Goal: Information Seeking & Learning: Understand process/instructions

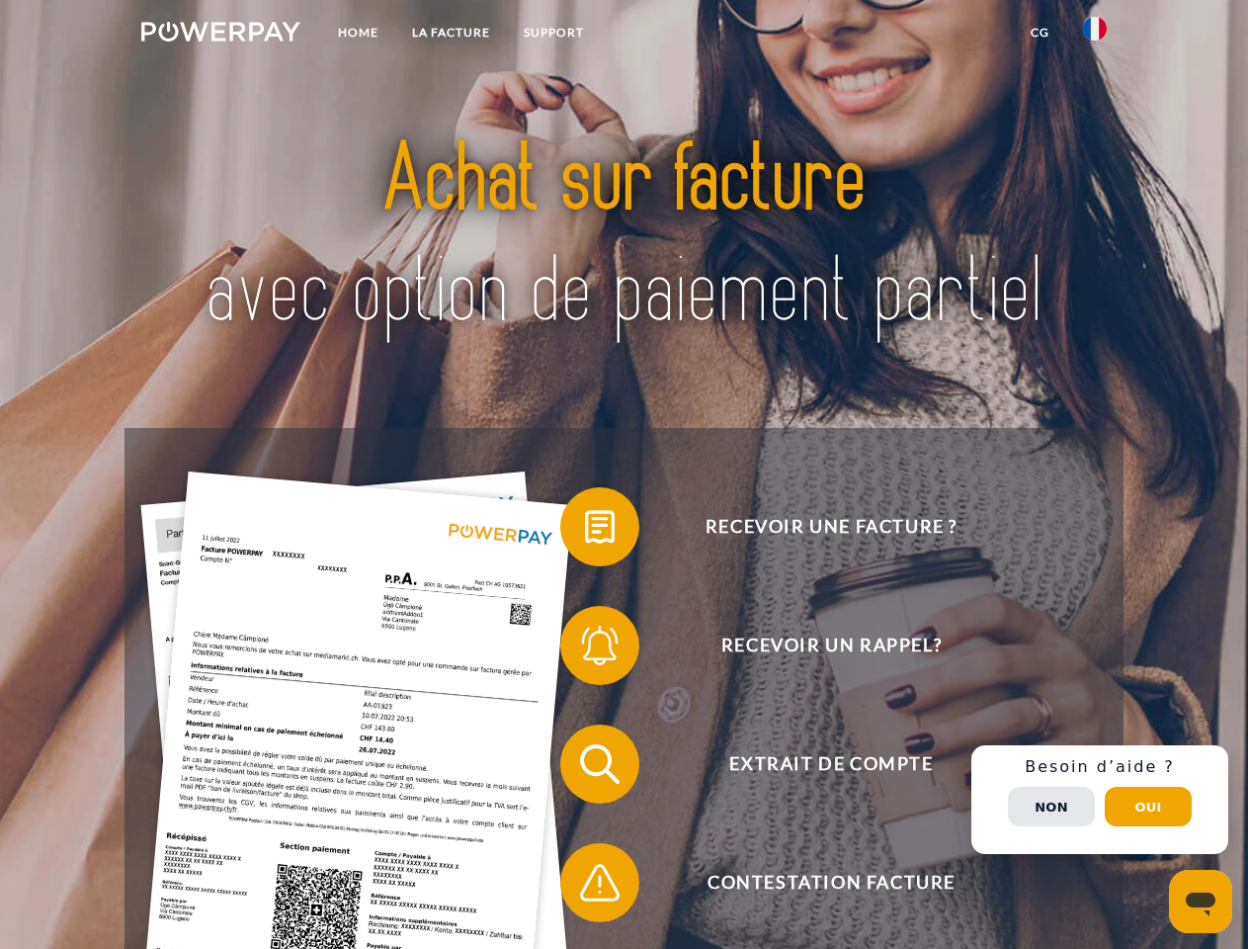
click at [220, 35] on img at bounding box center [220, 32] width 159 height 20
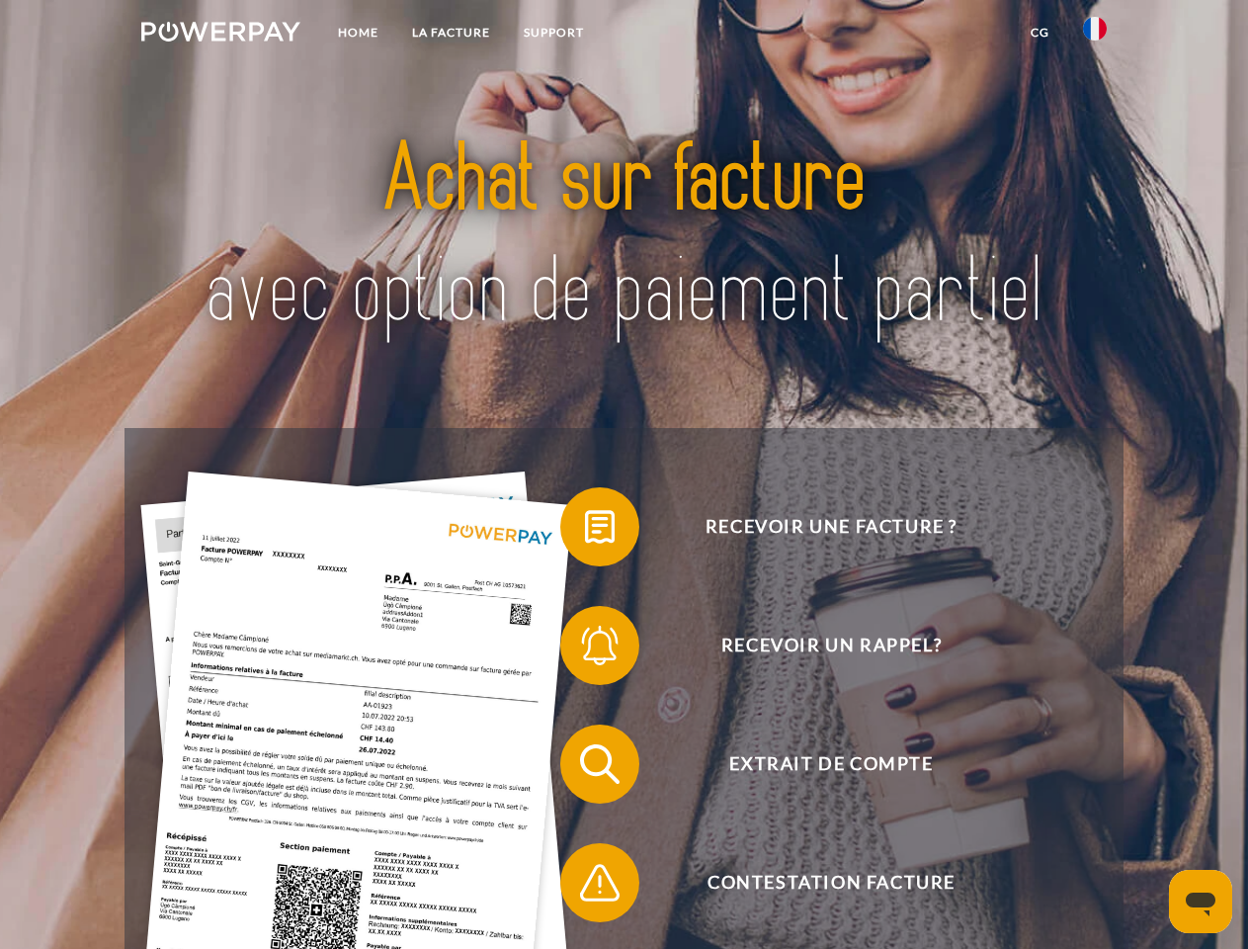
click at [1095, 35] on img at bounding box center [1095, 29] width 24 height 24
click at [1040, 33] on link "CG" at bounding box center [1040, 33] width 52 height 36
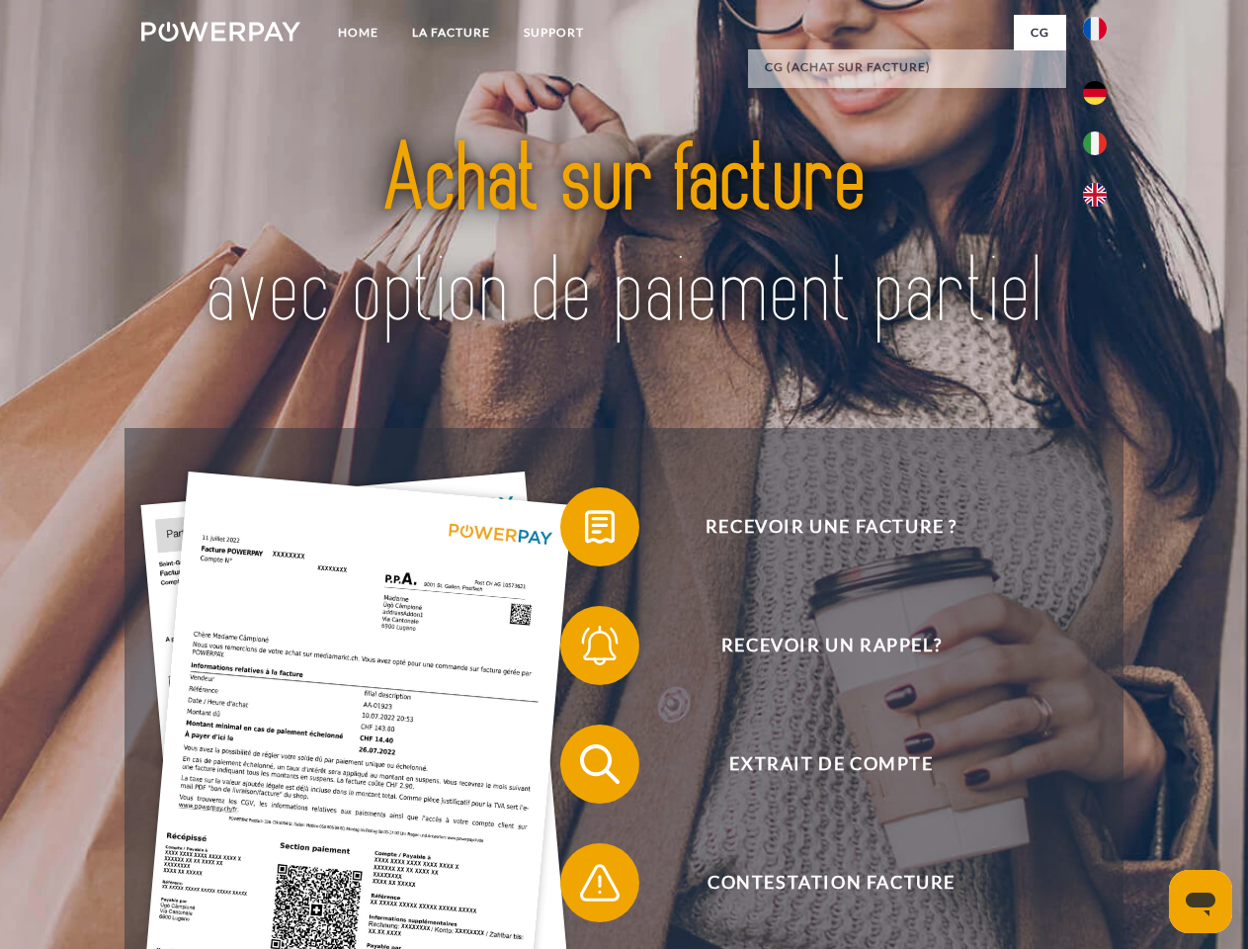
click at [585, 531] on span at bounding box center [570, 526] width 99 height 99
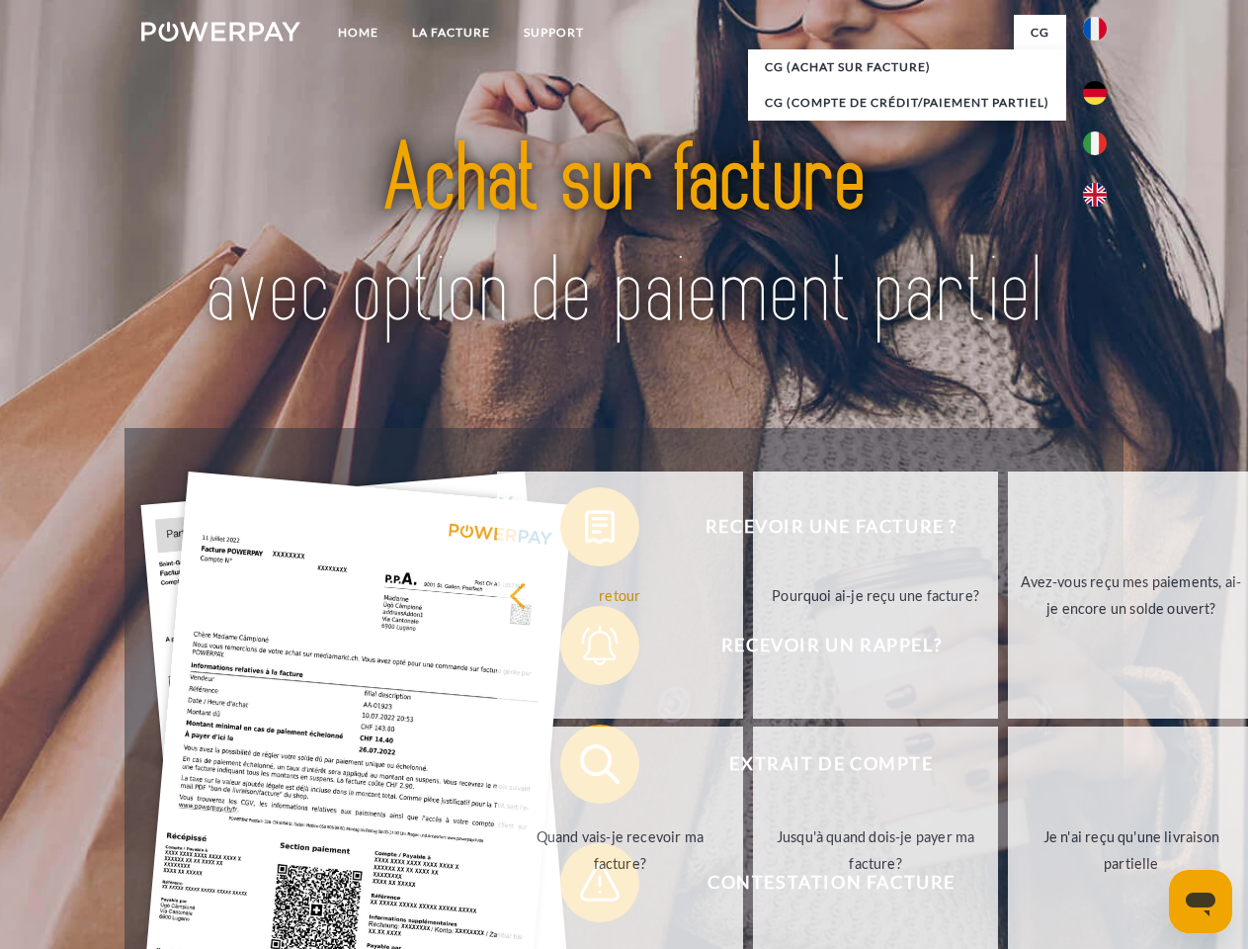
click at [585, 649] on div "Recevoir une facture ? Recevoir un rappel? Extrait de compte retour" at bounding box center [624, 823] width 998 height 791
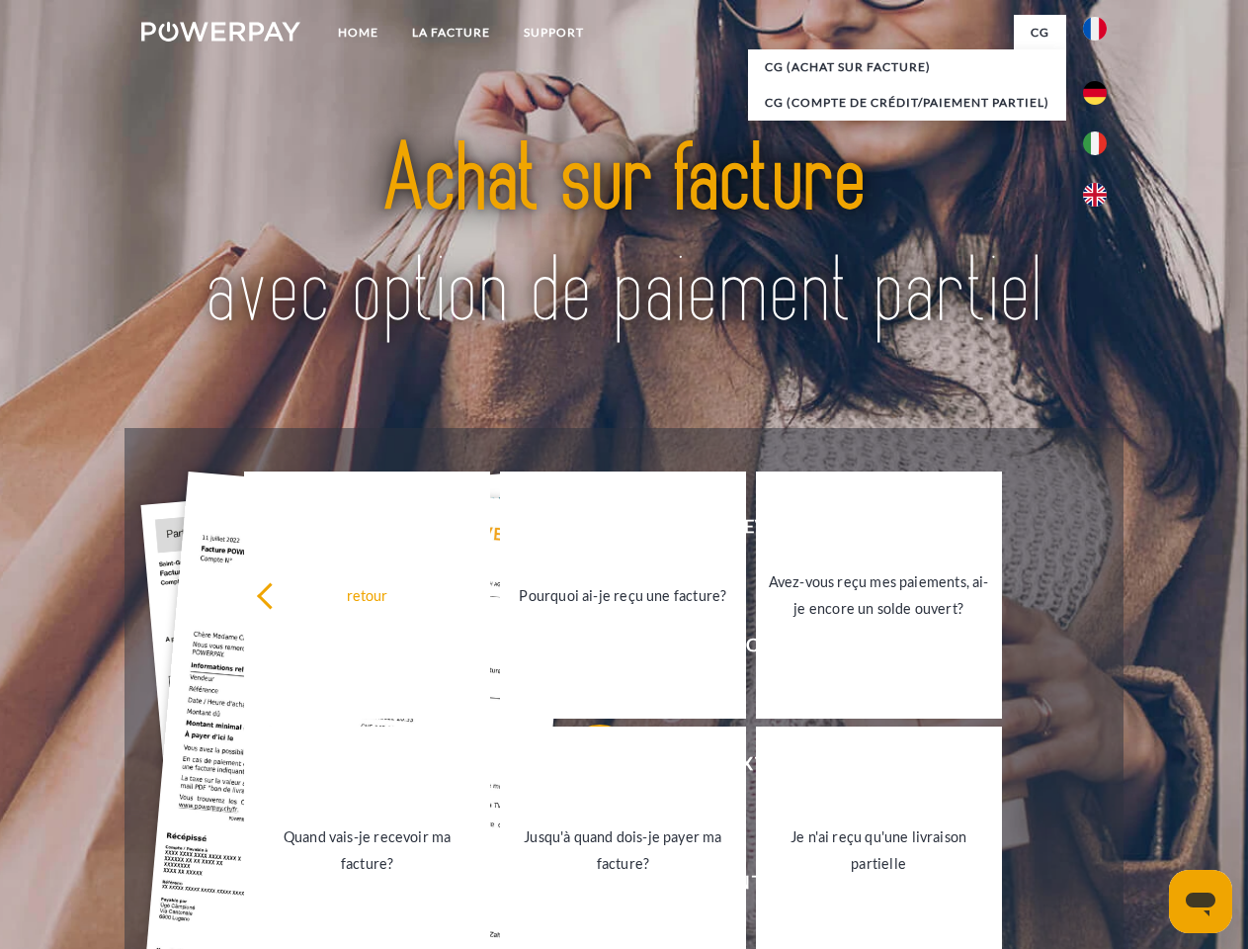
click at [585, 768] on link "Jusqu'à quand dois-je payer ma facture?" at bounding box center [623, 849] width 246 height 247
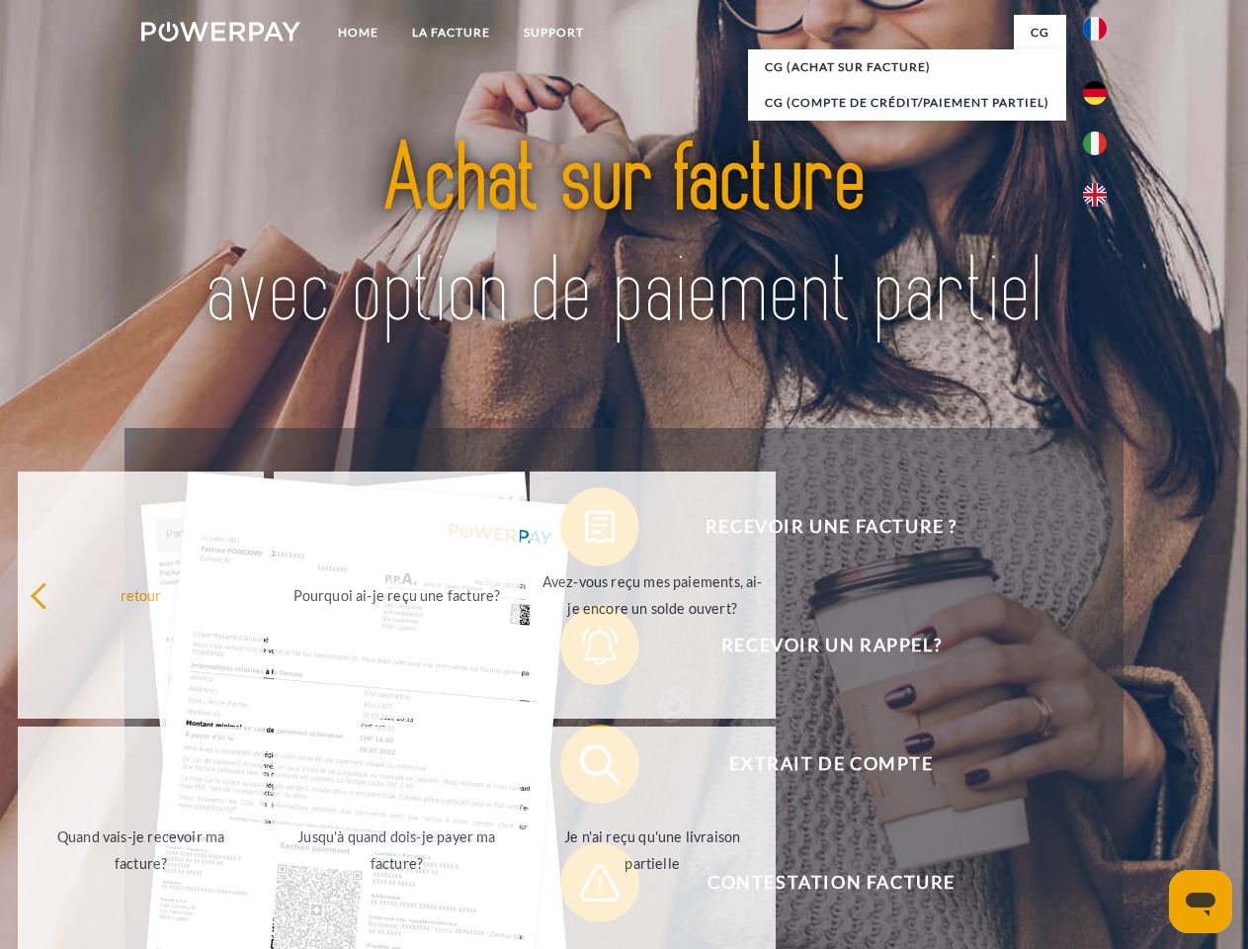
click at [585, 886] on span at bounding box center [570, 882] width 99 height 99
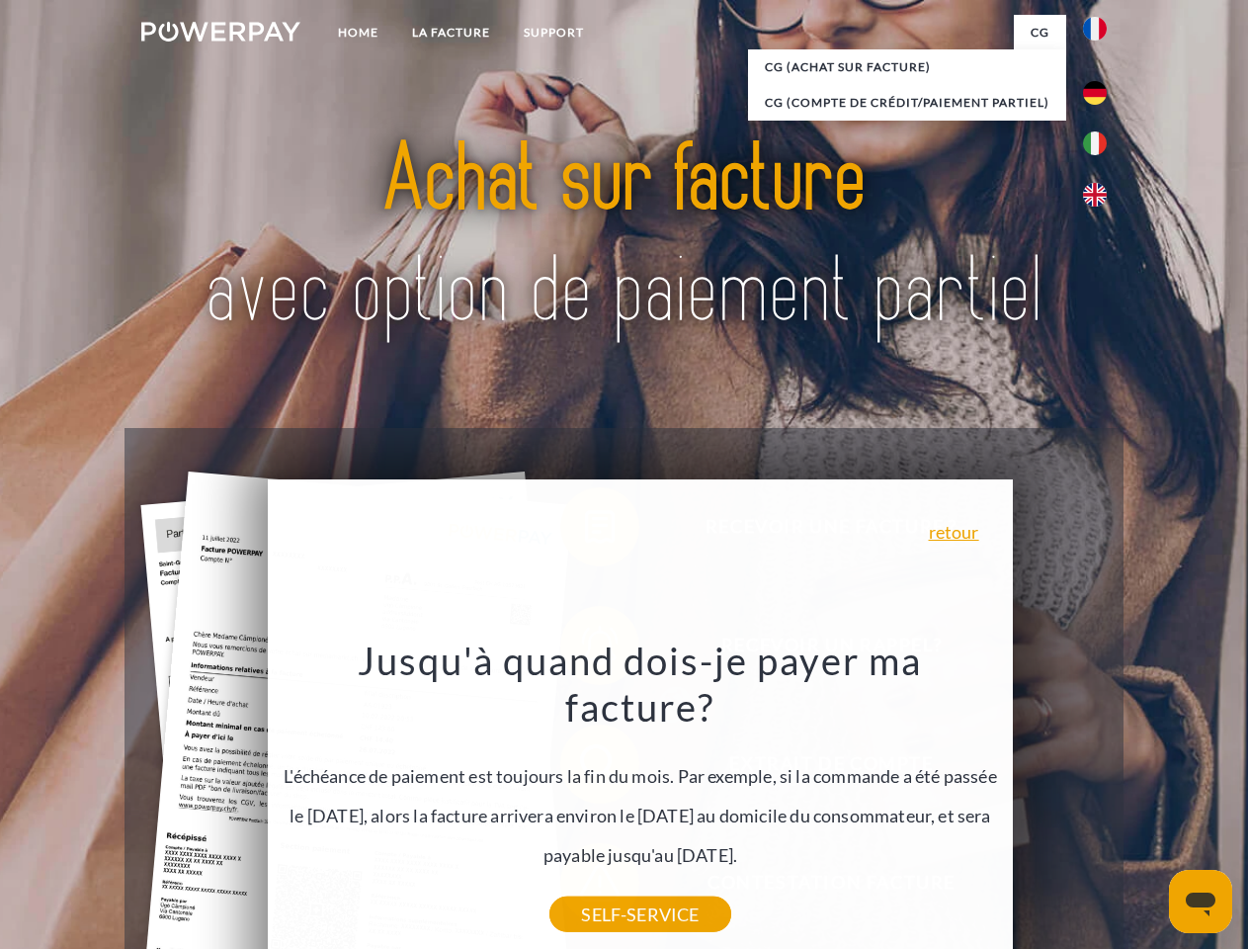
click at [1100, 800] on div "Recevoir une facture ? Recevoir un rappel? Extrait de compte retour" at bounding box center [624, 823] width 998 height 791
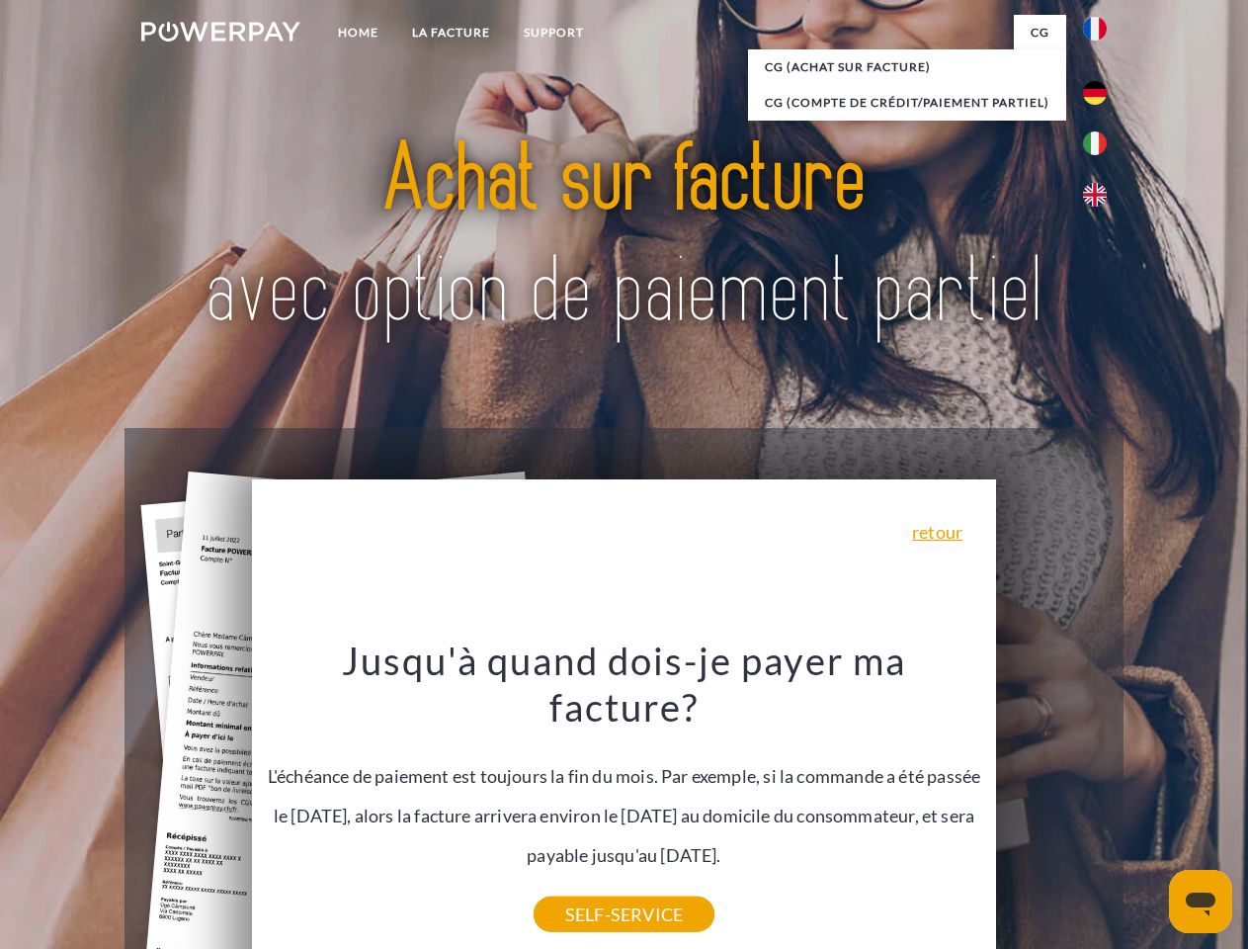
click at [1052, 803] on span "Extrait de compte" at bounding box center [831, 763] width 484 height 79
click at [1148, 806] on header "Home LA FACTURE Support" at bounding box center [624, 682] width 1248 height 1365
